Goal: Task Accomplishment & Management: Complete application form

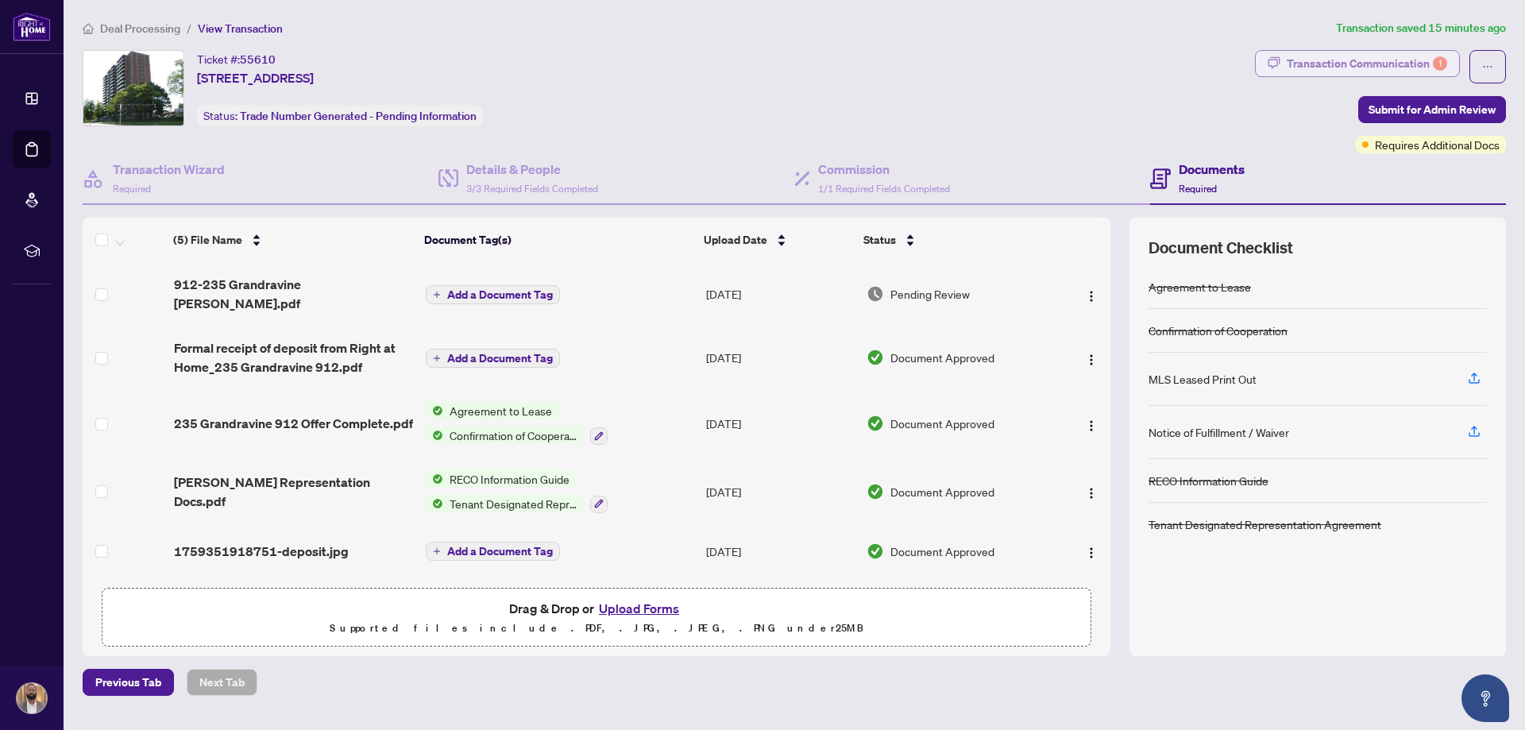
click at [1372, 68] on div "Transaction Communication 1" at bounding box center [1367, 63] width 160 height 25
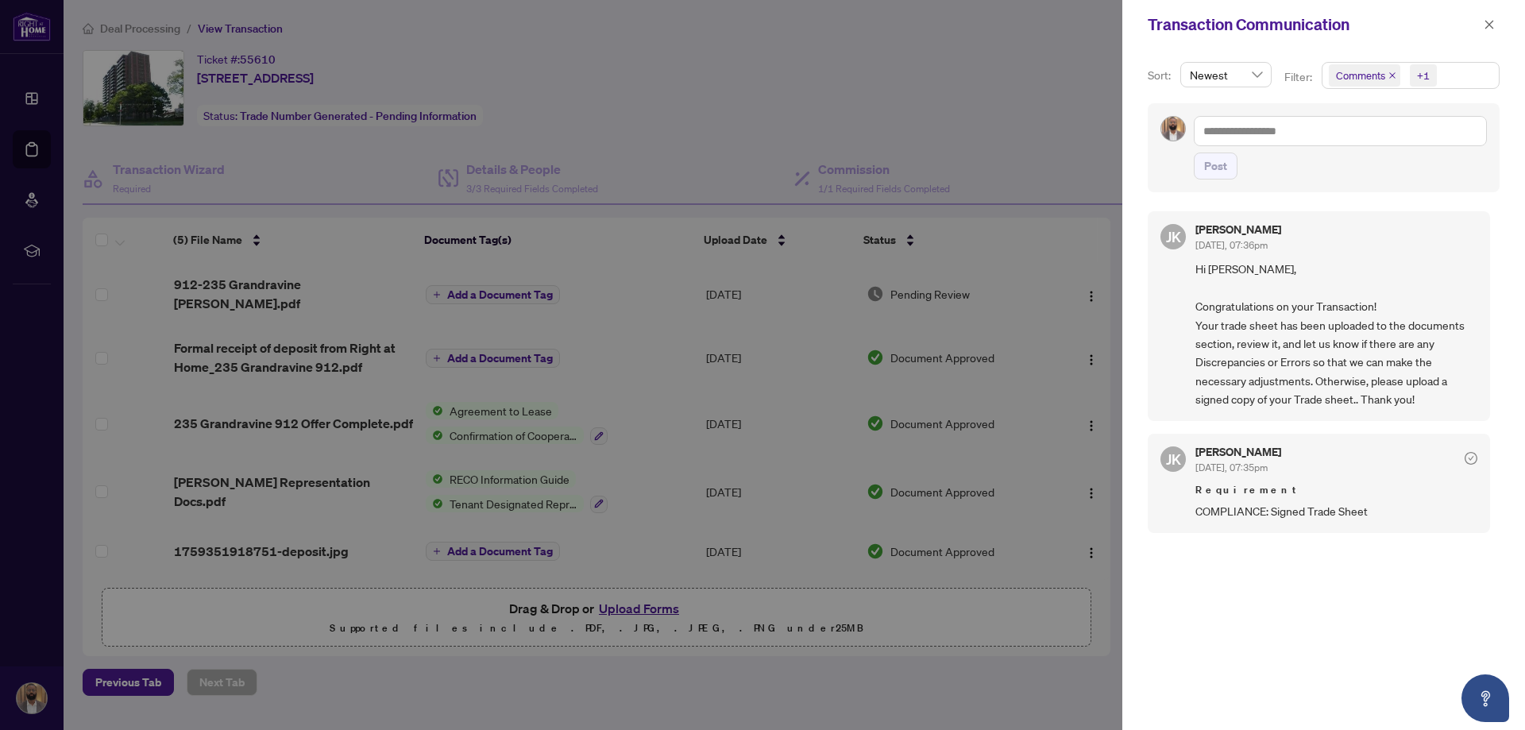
click at [941, 118] on div at bounding box center [762, 365] width 1525 height 730
click at [1491, 30] on icon "close" at bounding box center [1489, 24] width 11 height 11
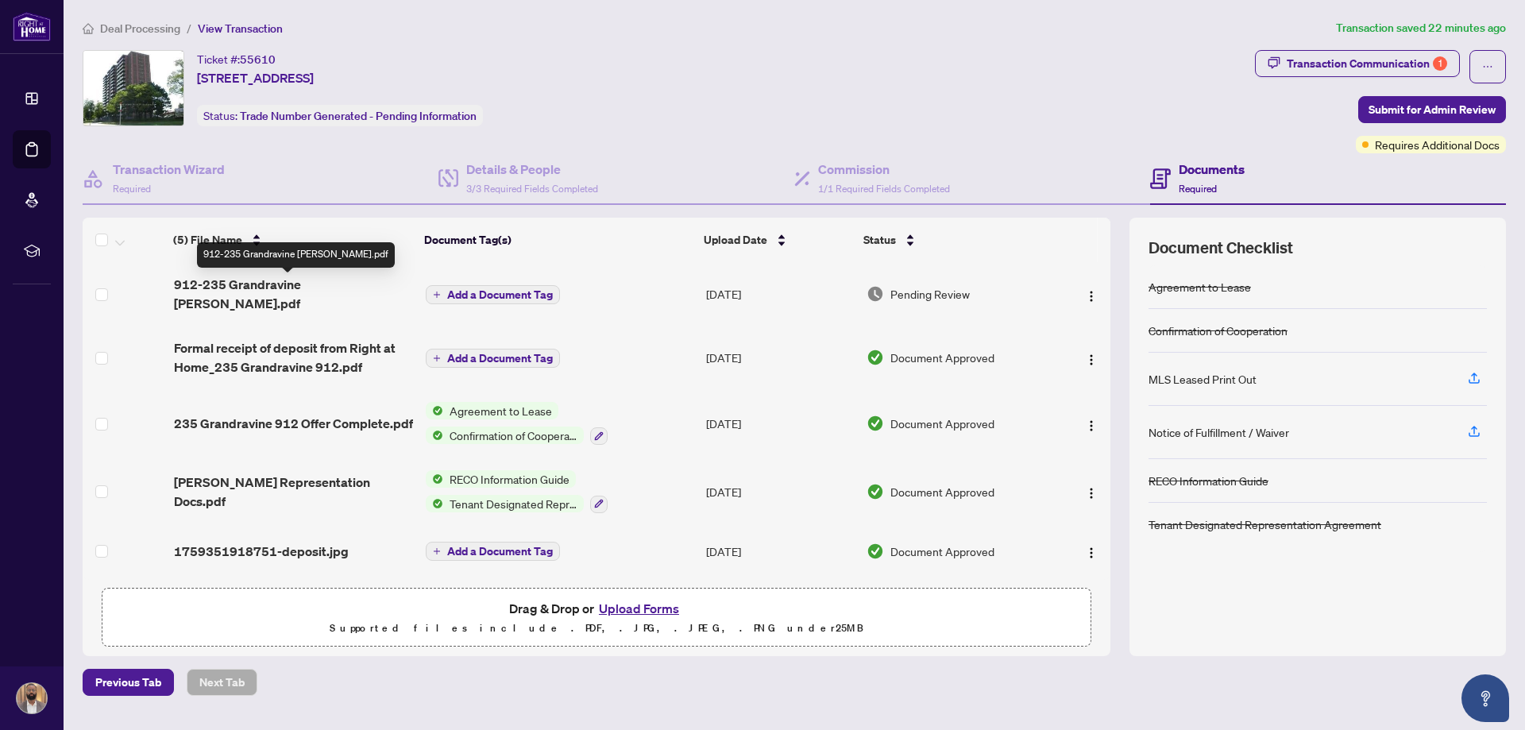
click at [251, 280] on span "912-235 Grandravine [PERSON_NAME].pdf" at bounding box center [293, 294] width 239 height 38
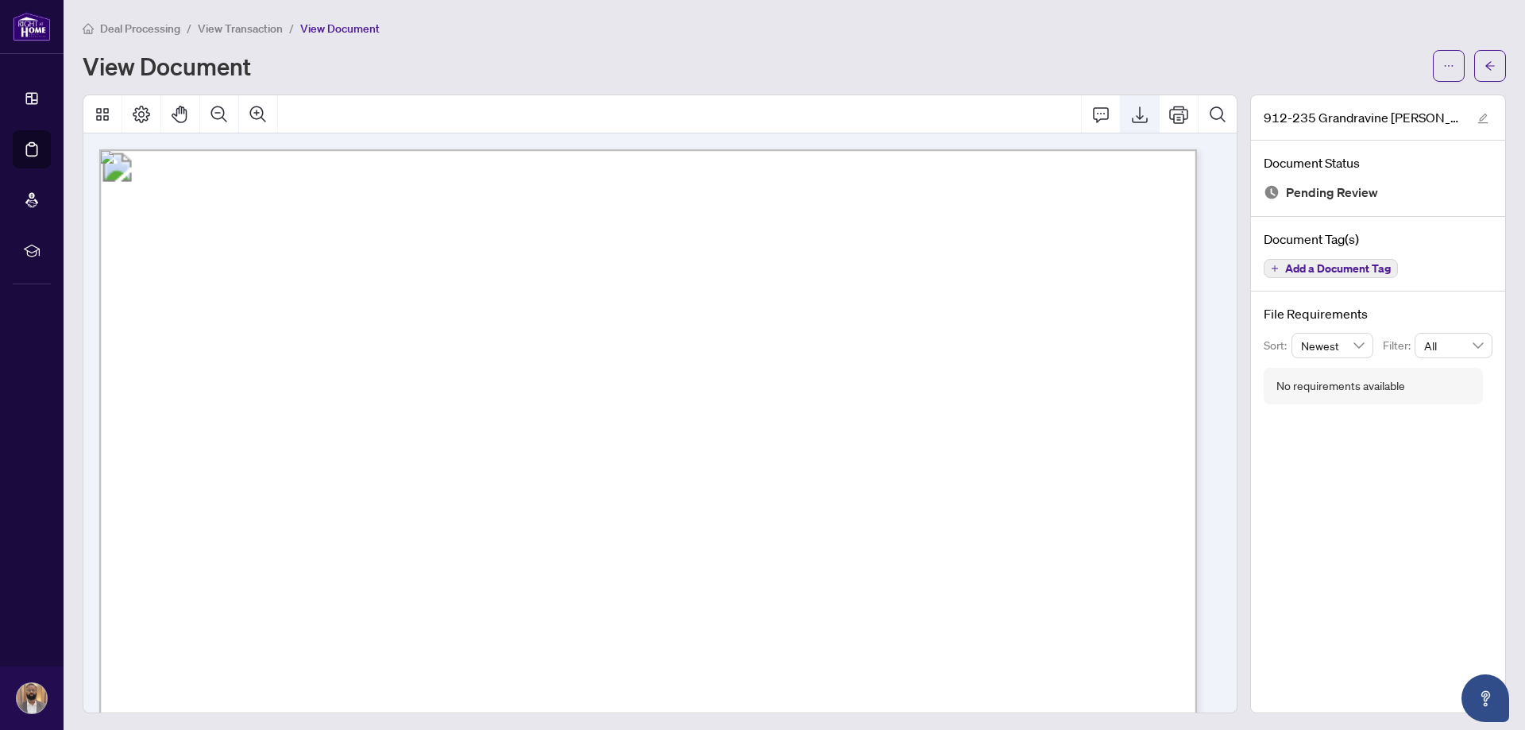
click at [1130, 117] on icon "Export" at bounding box center [1139, 114] width 19 height 19
click at [1474, 66] on button "button" at bounding box center [1490, 66] width 32 height 32
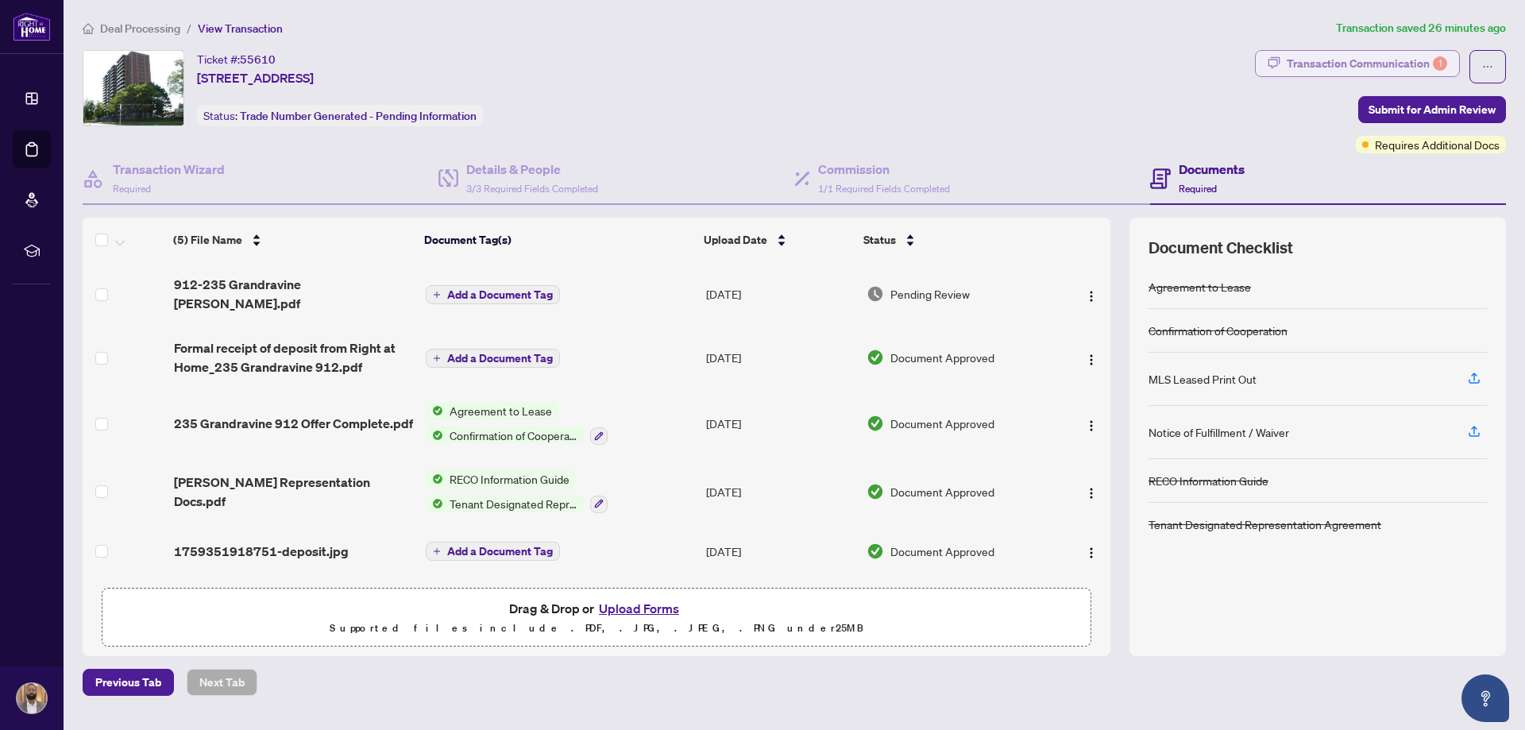
click at [1390, 69] on div "Transaction Communication 1" at bounding box center [1367, 63] width 160 height 25
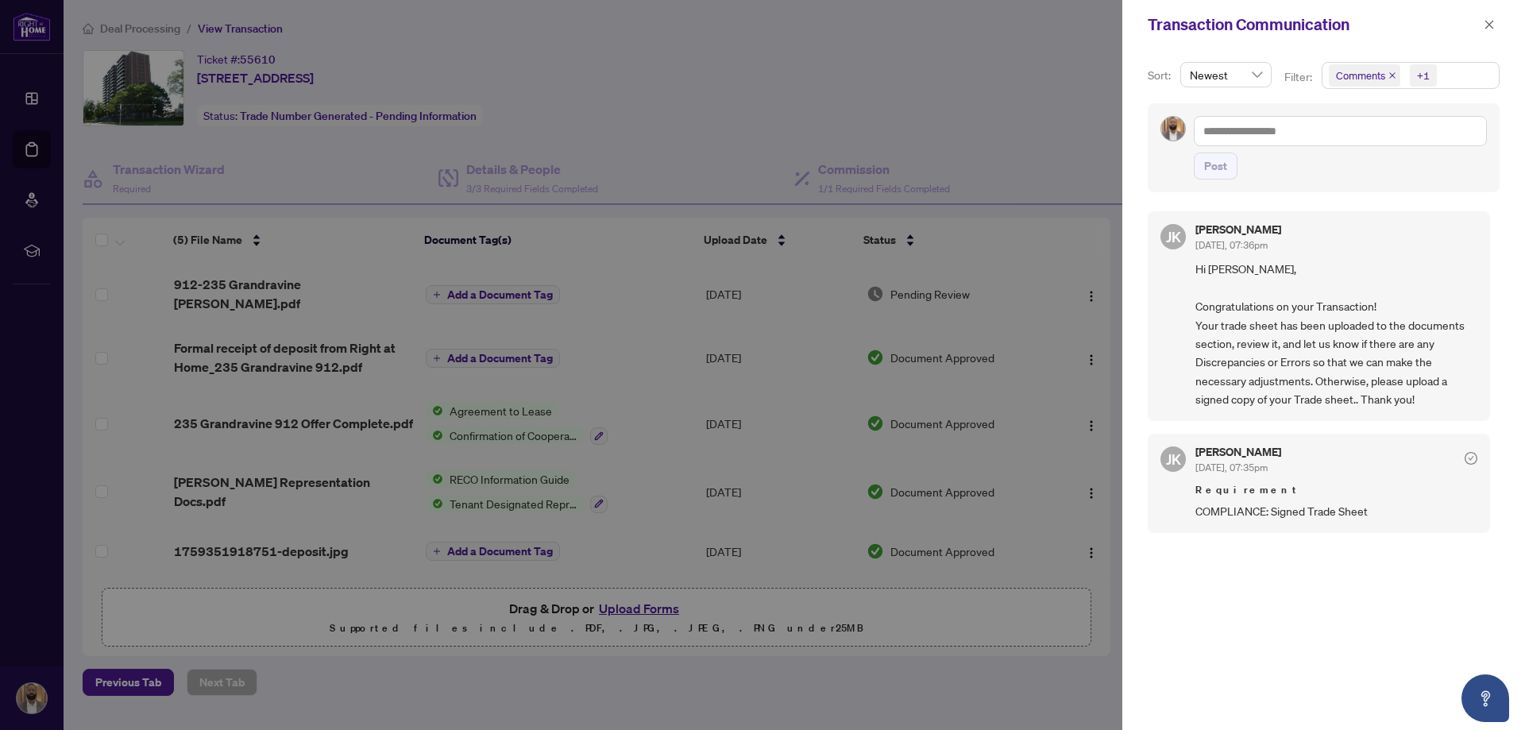
scroll to position [3, 0]
click at [1488, 24] on icon "close" at bounding box center [1490, 24] width 9 height 9
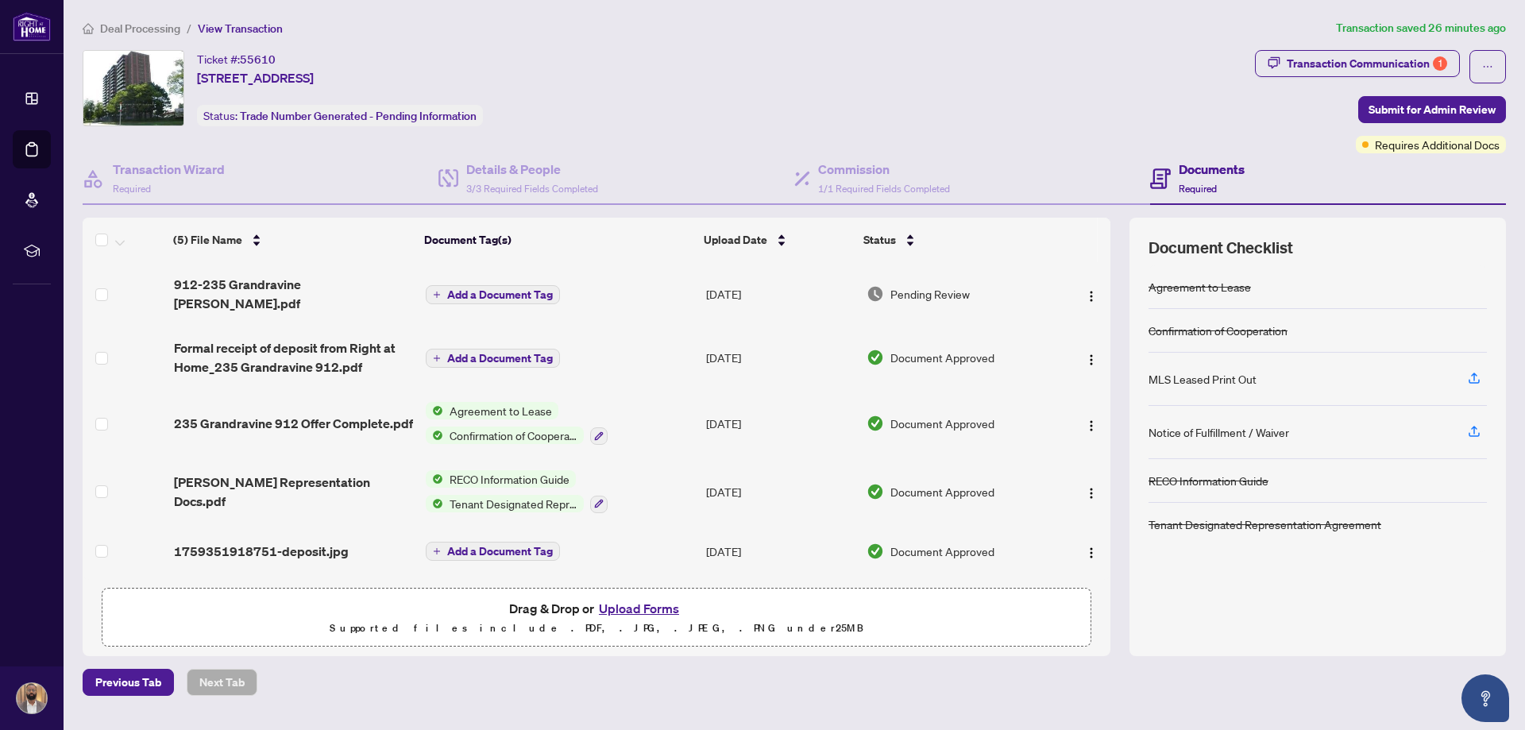
click at [640, 609] on button "Upload Forms" at bounding box center [639, 608] width 90 height 21
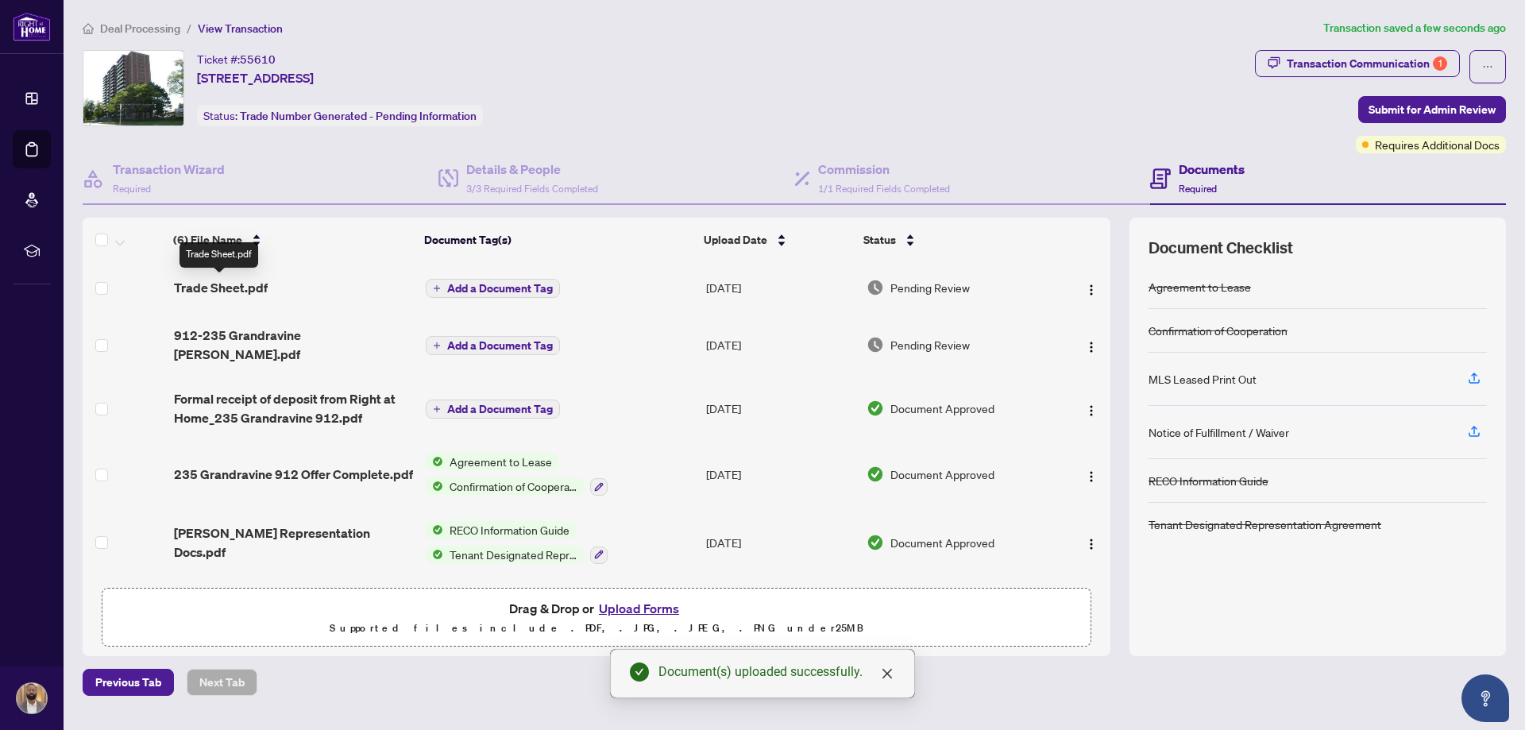
click at [218, 284] on span "Trade Sheet.pdf" at bounding box center [221, 287] width 94 height 19
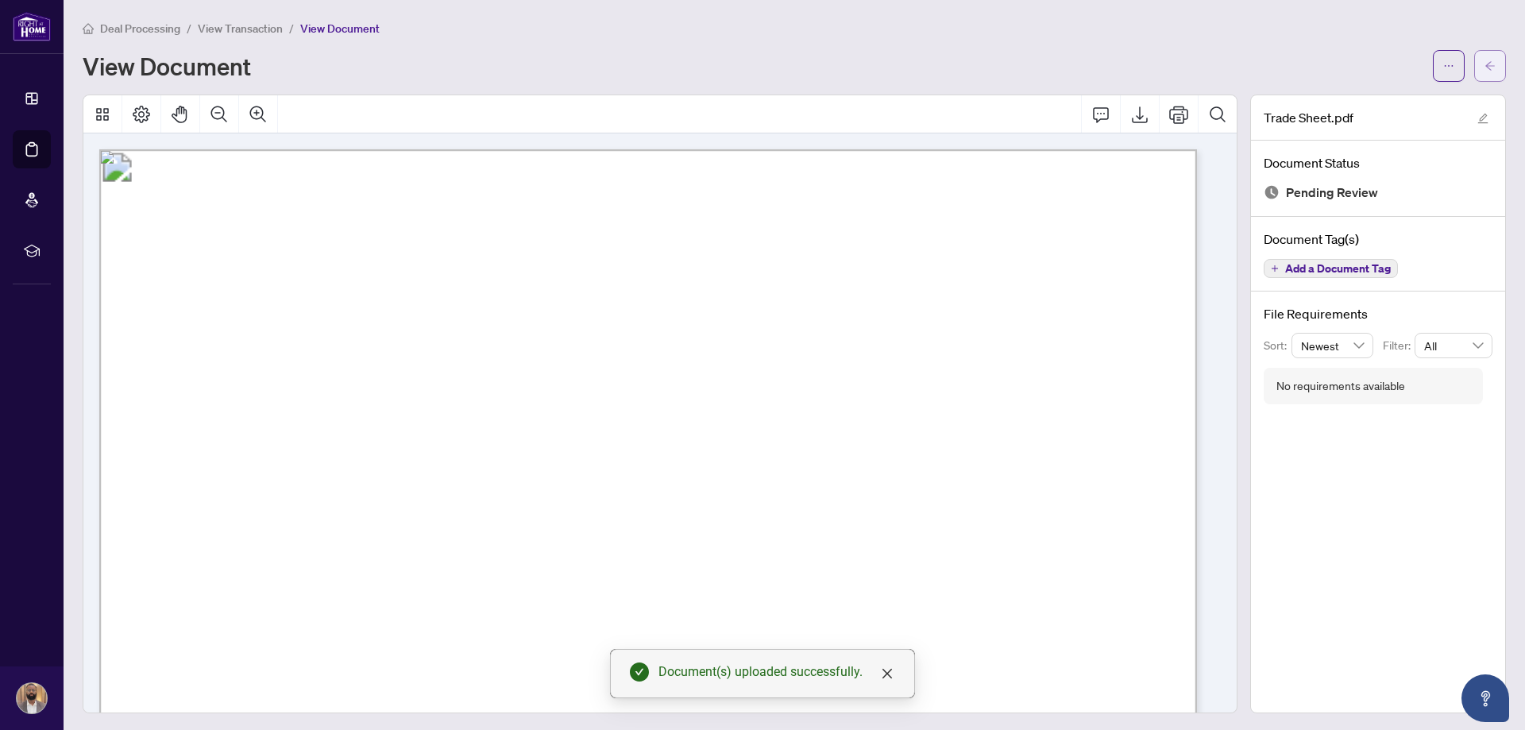
click at [1485, 72] on span "button" at bounding box center [1490, 65] width 11 height 25
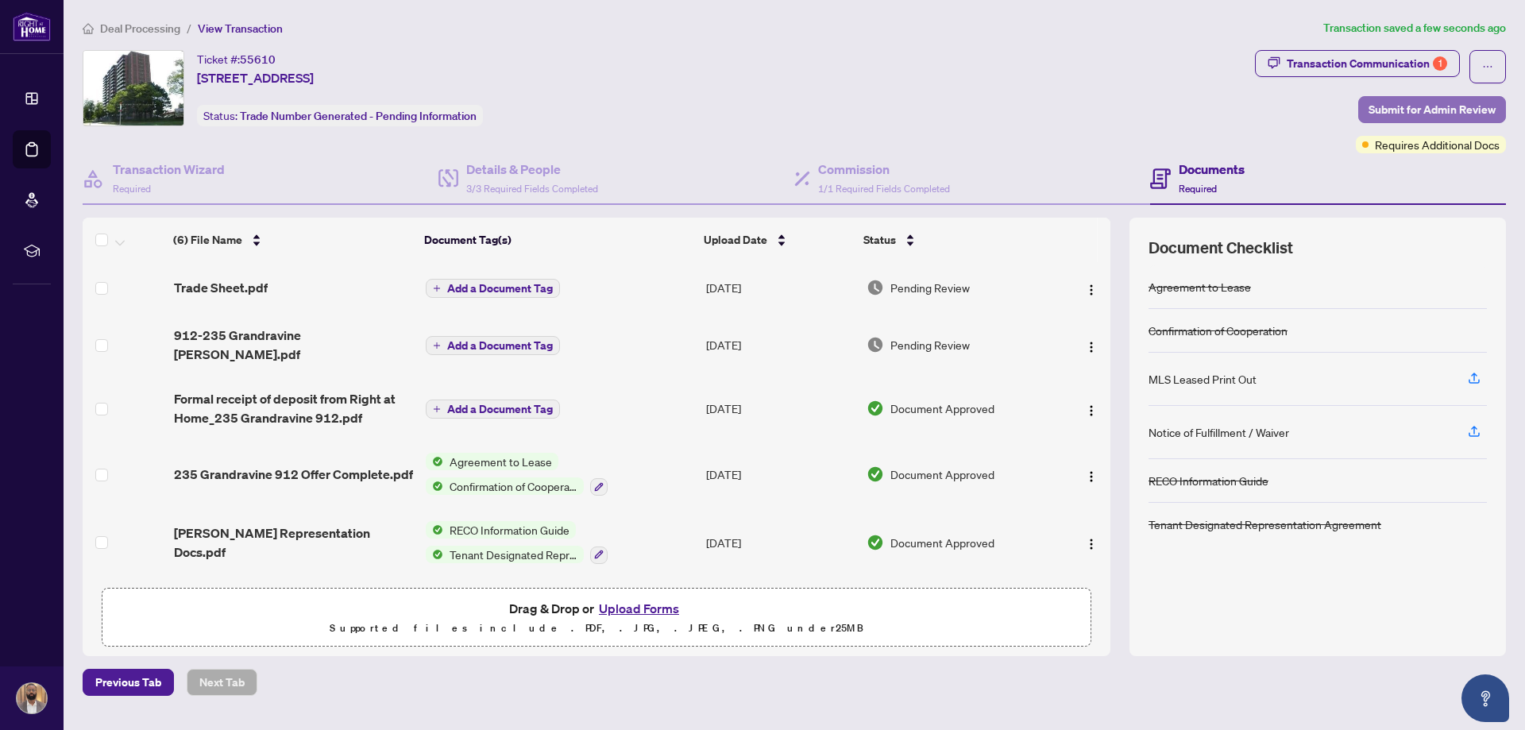
click at [1419, 108] on span "Submit for Admin Review" at bounding box center [1432, 109] width 127 height 25
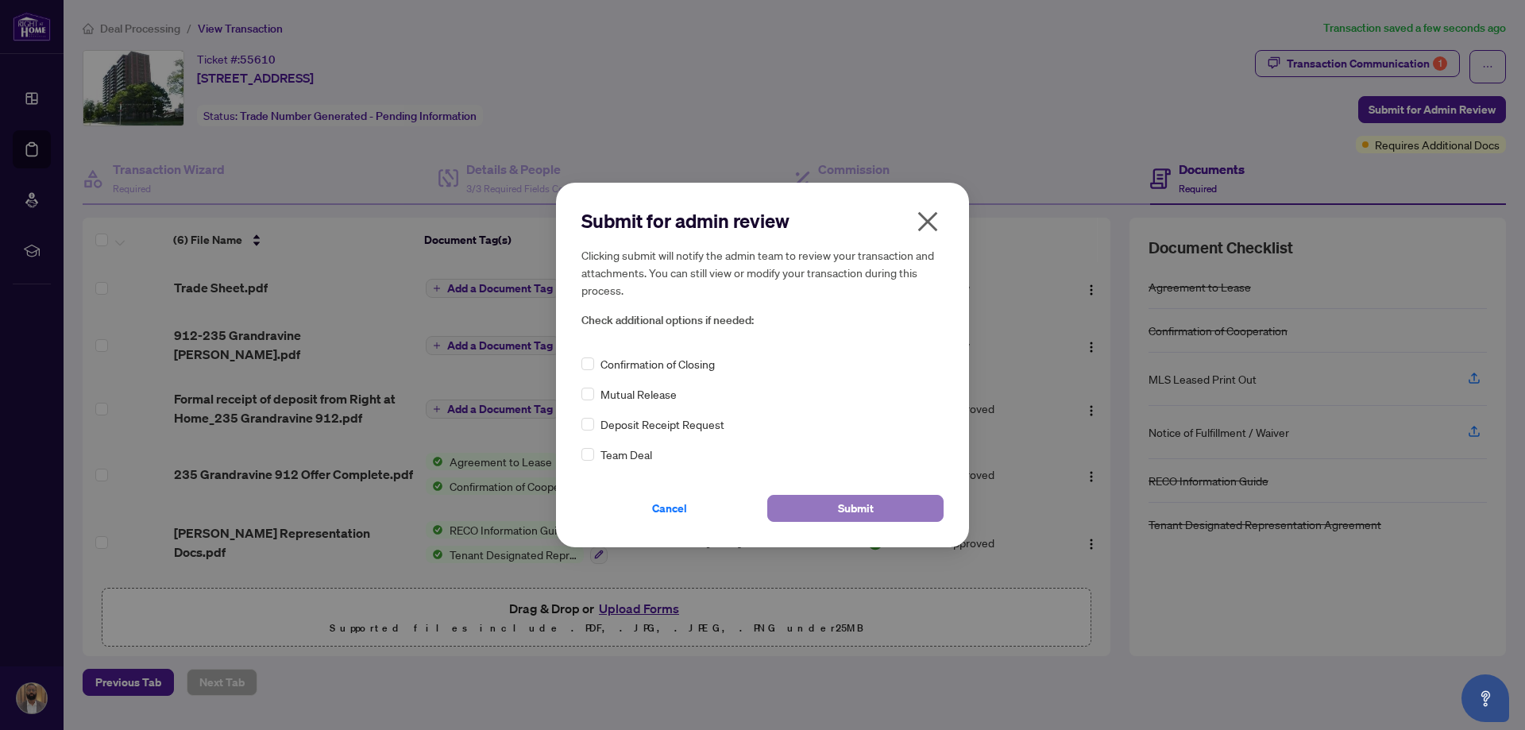
click at [840, 504] on span "Submit" at bounding box center [856, 508] width 36 height 25
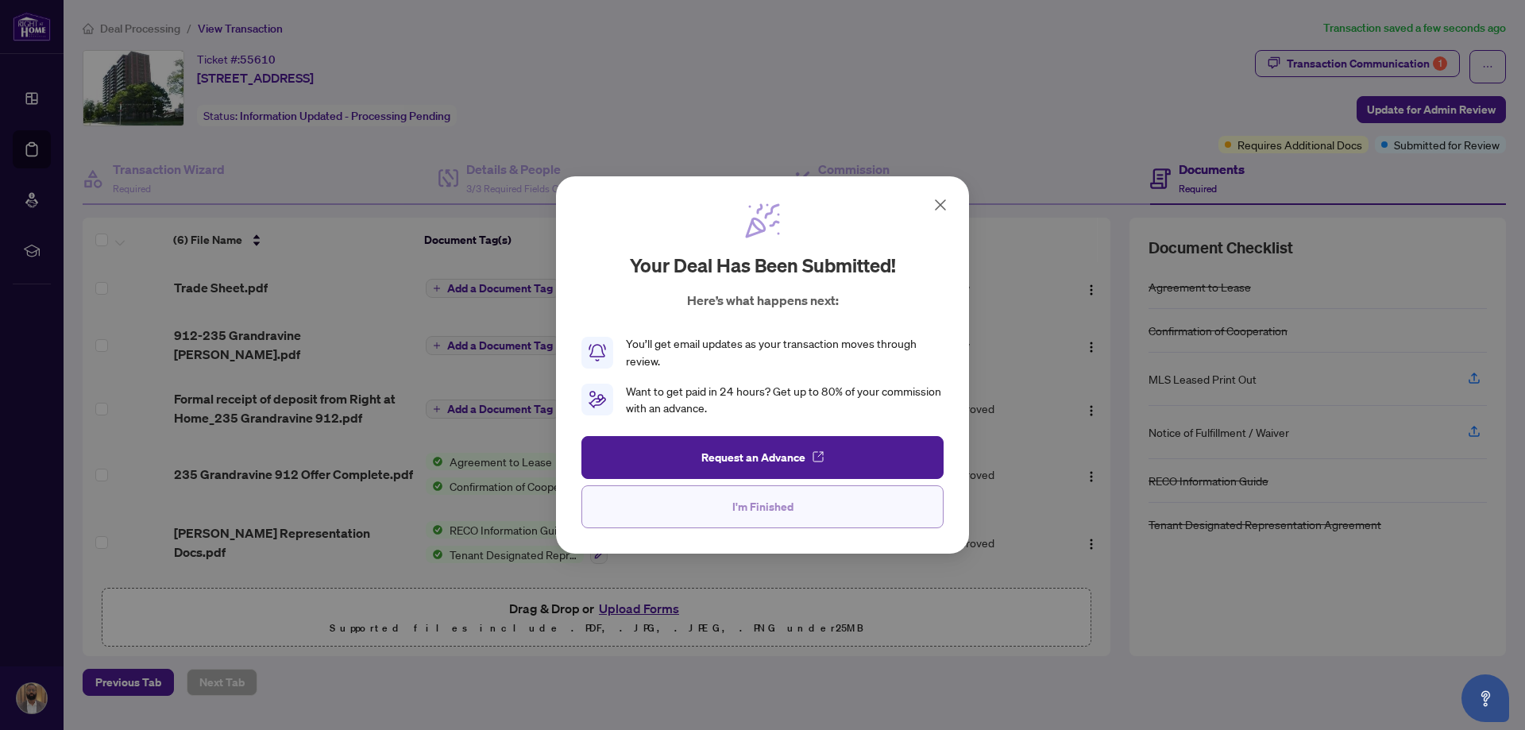
click at [793, 516] on button "I'm Finished" at bounding box center [763, 506] width 362 height 43
